Goal: Transaction & Acquisition: Purchase product/service

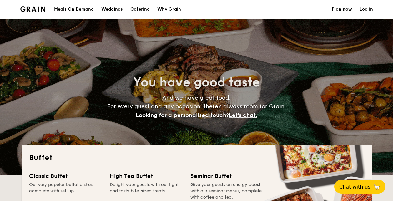
select select
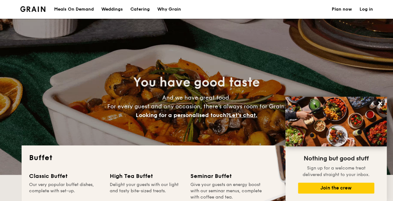
click at [72, 8] on div "Meals On Demand" at bounding box center [74, 9] width 40 height 19
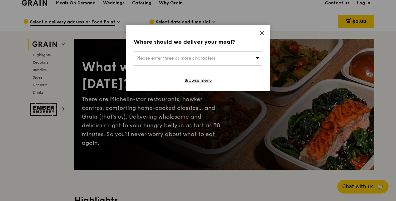
scroll to position [7, 0]
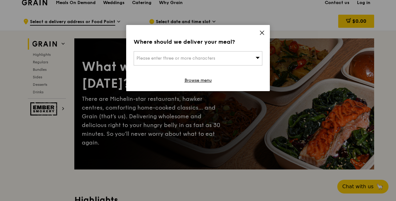
click at [247, 59] on div "Please enter three or more characters" at bounding box center [198, 58] width 129 height 14
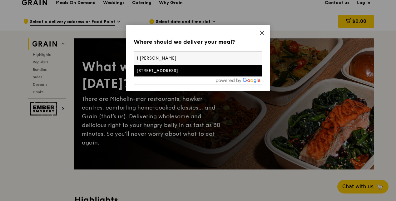
type input "1 marina bouldvard"
click at [210, 74] on div "1 Marina Boulevard" at bounding box center [182, 71] width 92 height 6
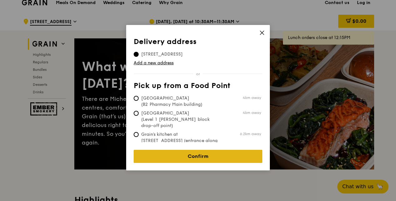
click at [196, 150] on link "Confirm" at bounding box center [198, 156] width 129 height 13
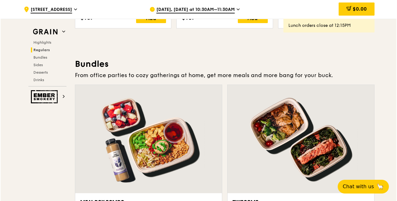
scroll to position [857, 0]
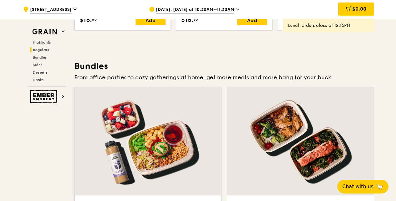
click at [196, 147] on div at bounding box center [148, 141] width 147 height 108
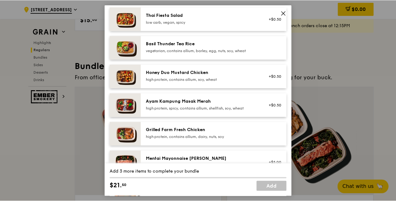
scroll to position [132, 0]
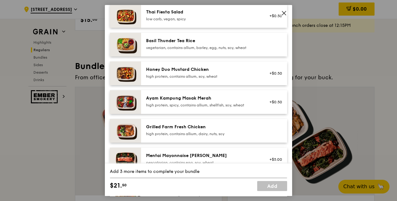
click at [285, 9] on span at bounding box center [284, 13] width 9 height 9
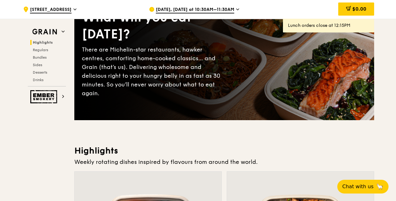
scroll to position [0, 0]
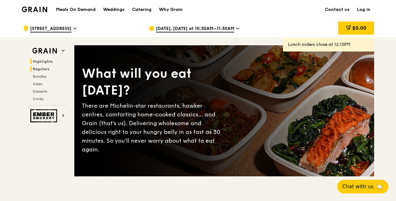
click at [43, 70] on span "Regulars" at bounding box center [41, 69] width 17 height 4
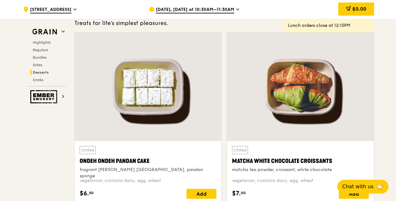
scroll to position [1789, 0]
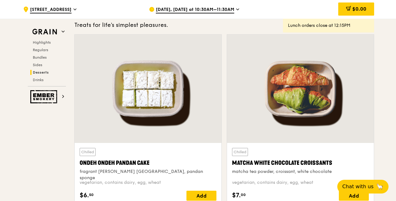
click at [151, 110] on div at bounding box center [148, 89] width 147 height 108
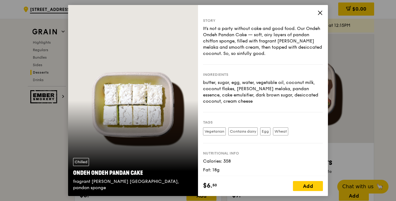
click at [319, 16] on span at bounding box center [320, 13] width 6 height 7
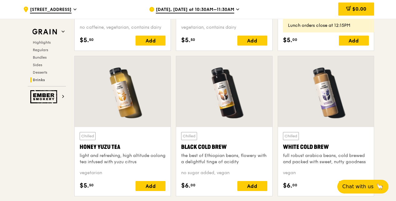
scroll to position [2299, 0]
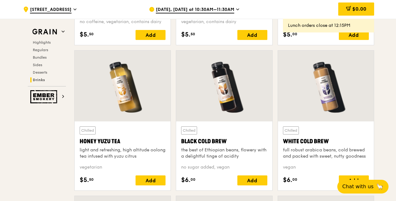
click at [44, 50] on span "Regulars" at bounding box center [41, 50] width 17 height 4
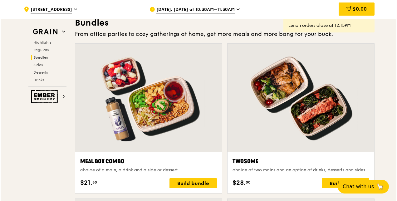
scroll to position [900, 0]
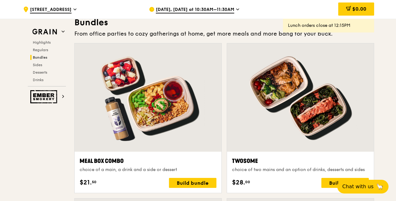
click at [131, 172] on div "Meal Box Combo choice of a main, a drink and a side or dessert $21. 50 Build bu…" at bounding box center [148, 172] width 137 height 31
click at [190, 178] on div "Build bundle" at bounding box center [192, 183] width 47 height 10
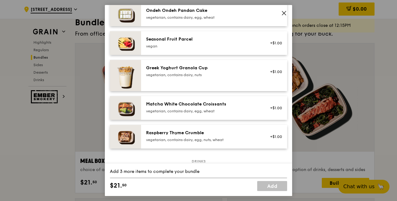
scroll to position [508, 0]
